Goal: Task Accomplishment & Management: Manage account settings

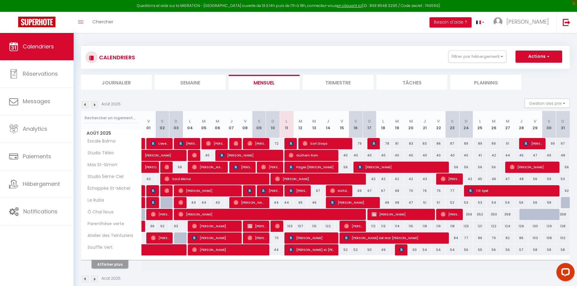
click at [102, 263] on button "Afficher plus" at bounding box center [110, 265] width 36 height 8
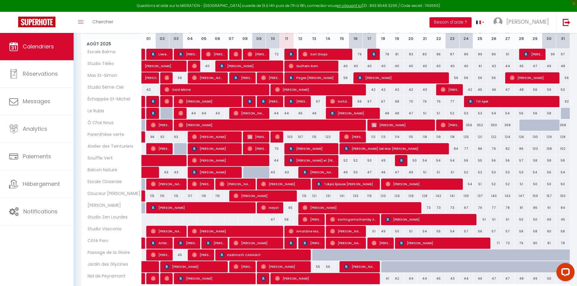
scroll to position [61, 0]
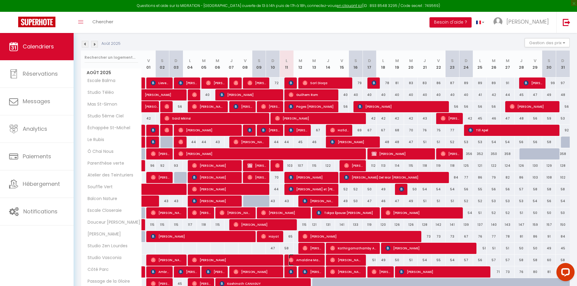
click at [292, 261] on img at bounding box center [291, 260] width 5 height 5
select select "OK"
select select "0"
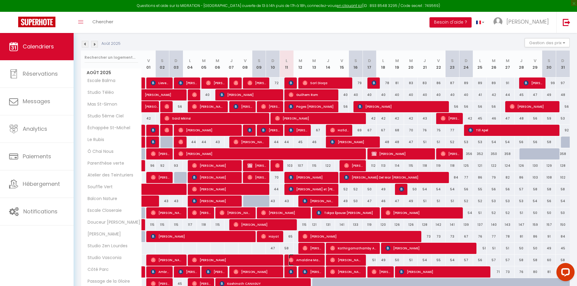
select select "1"
select select
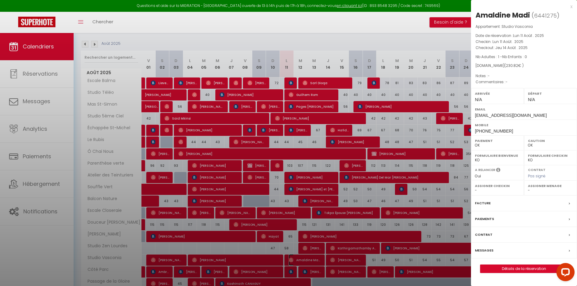
select select "35181"
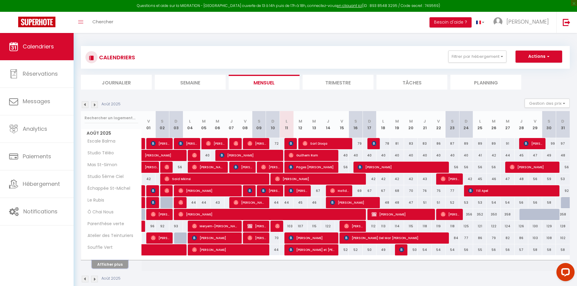
click at [110, 263] on button "Afficher plus" at bounding box center [110, 265] width 36 height 8
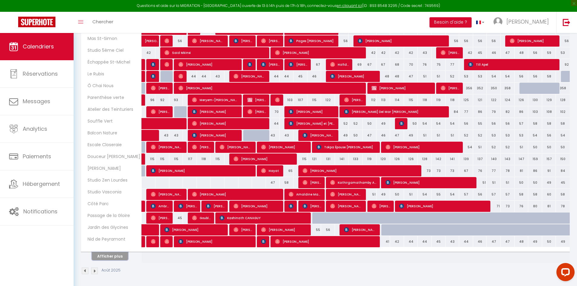
scroll to position [128, 0]
